Goal: Task Accomplishment & Management: Use online tool/utility

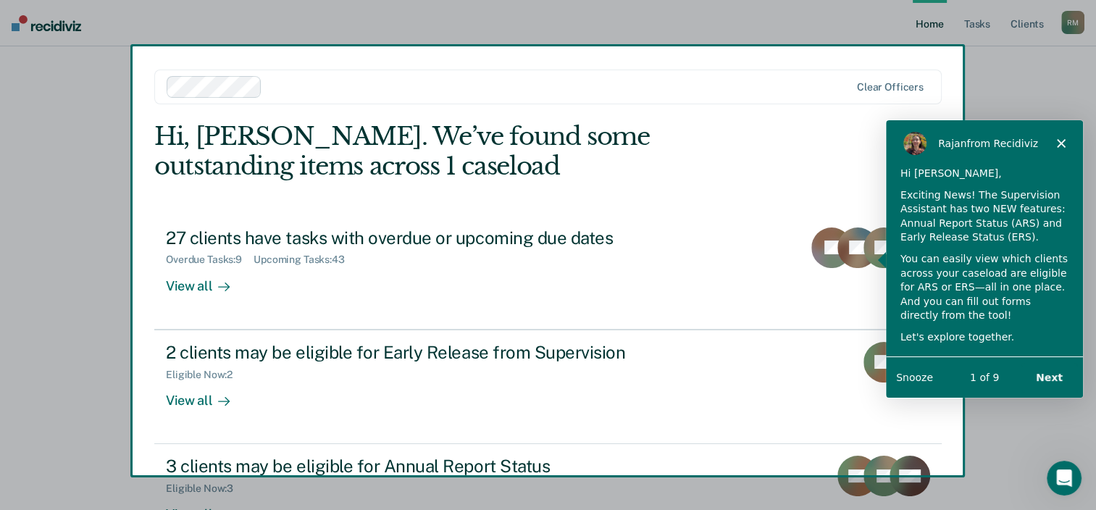
click at [1060, 141] on polygon "Close" at bounding box center [1060, 142] width 9 height 9
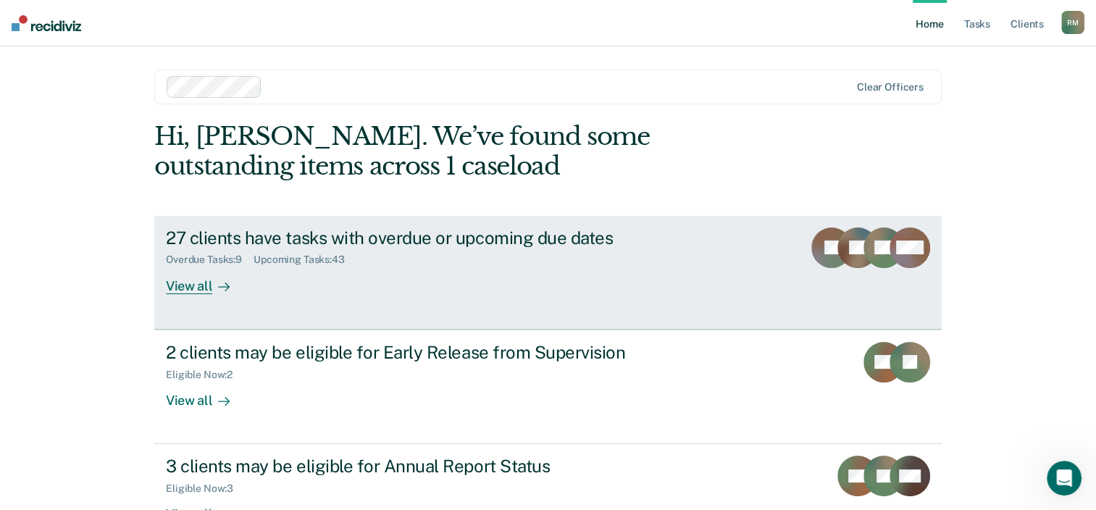
click at [195, 284] on div "View all" at bounding box center [206, 280] width 81 height 28
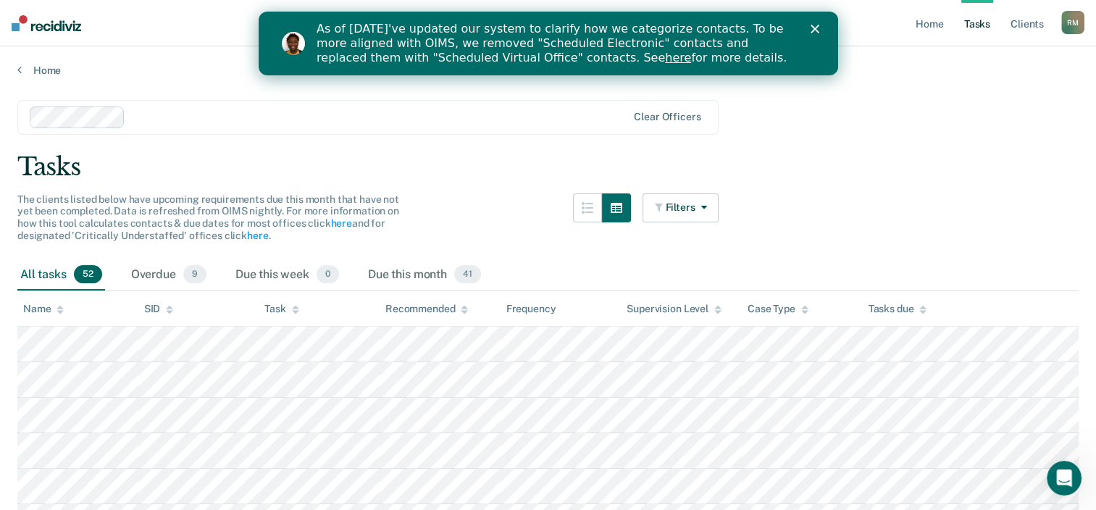
click at [814, 26] on icon "Close" at bounding box center [814, 29] width 9 height 9
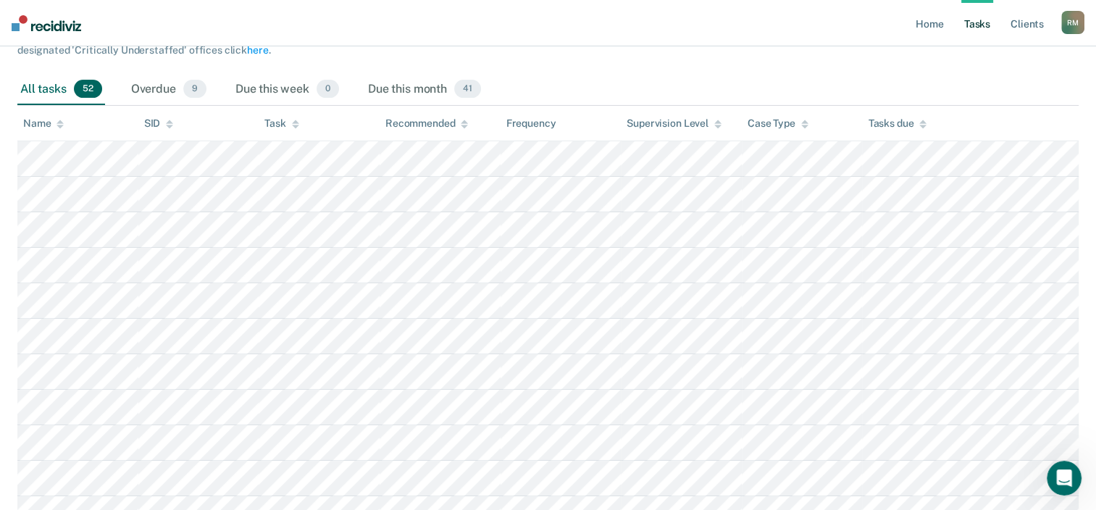
scroll to position [190, 0]
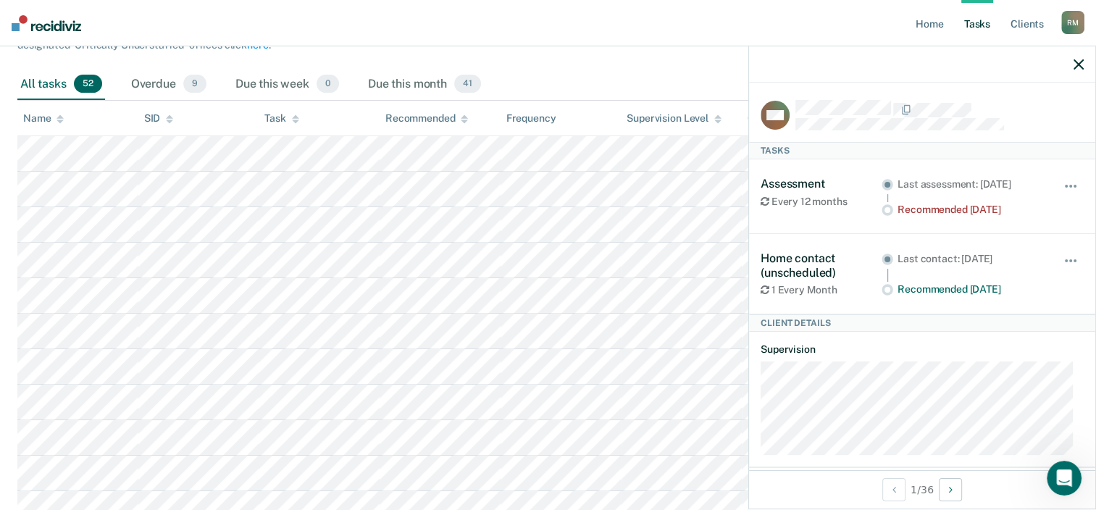
click at [1074, 67] on icon "button" at bounding box center [1078, 64] width 10 height 10
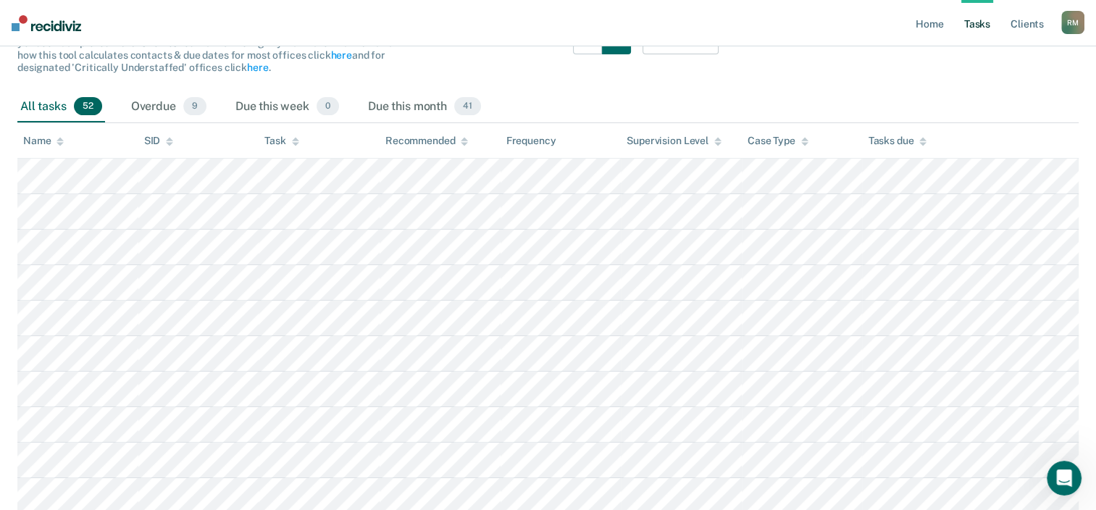
scroll to position [0, 0]
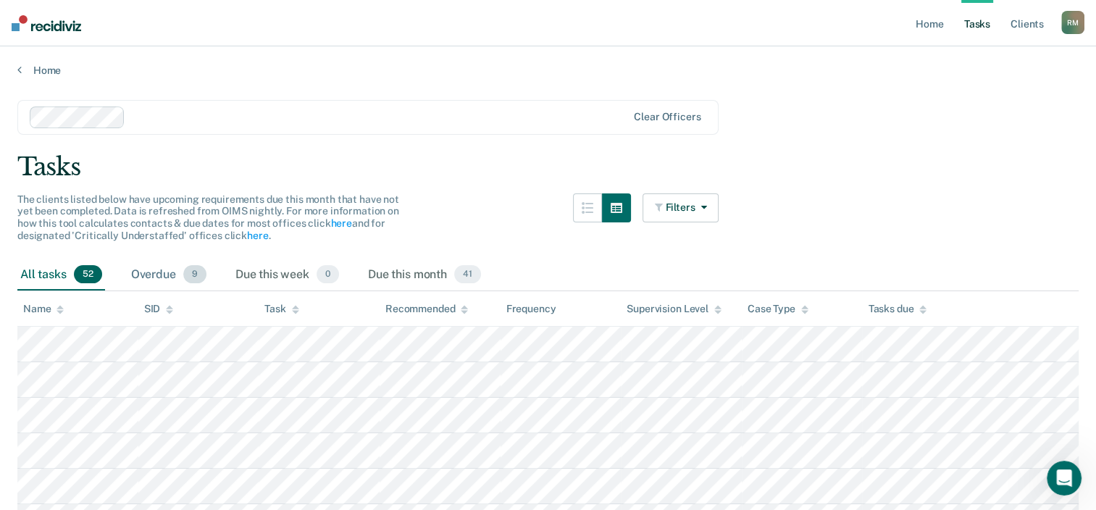
click at [167, 268] on div "Overdue 9" at bounding box center [168, 275] width 81 height 32
click at [411, 276] on div "Due this month 41" at bounding box center [424, 275] width 119 height 32
